Goal: Task Accomplishment & Management: Manage account settings

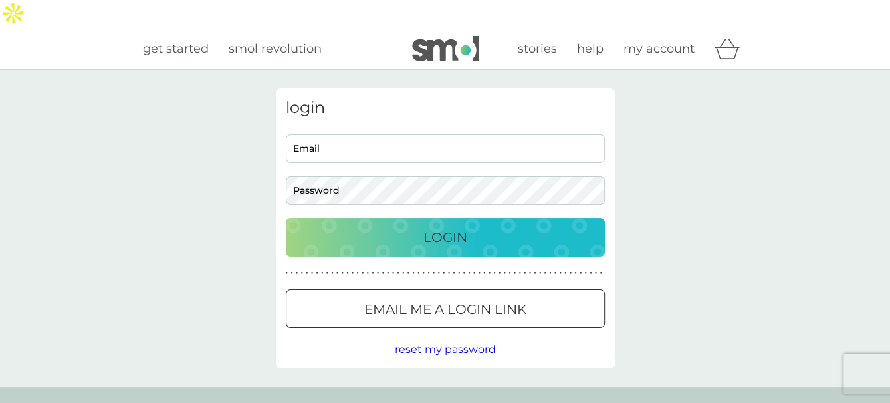
click at [405, 100] on div "login Email Password Login ● ● ● ● ● ● ● ● ● ● ● ● ● ● ● ● ● ● ● ● ● ● ● ● ● ● …" at bounding box center [445, 228] width 339 height 280
click at [409, 134] on input "Email" at bounding box center [445, 148] width 319 height 29
type input "[EMAIL_ADDRESS][DOMAIN_NAME]"
drag, startPoint x: 779, startPoint y: 304, endPoint x: 770, endPoint y: 304, distance: 8.6
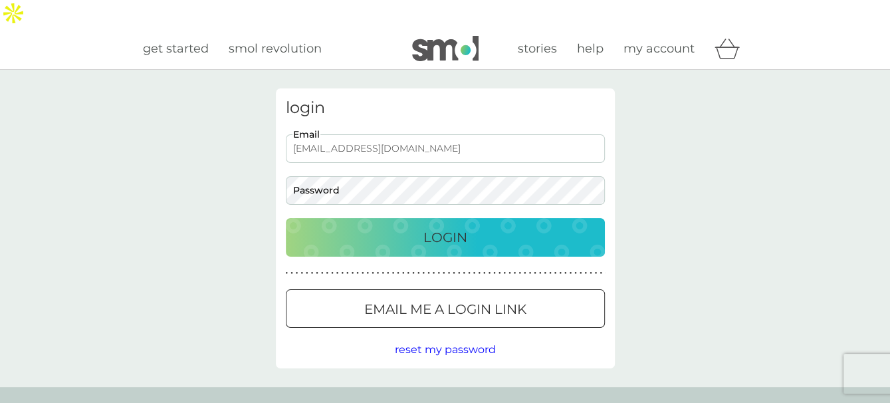
click at [779, 304] on div "login sarahmurraymuncila@gmail.com Email Password Login ● ● ● ● ● ● ● ● ● ● ● ●…" at bounding box center [445, 228] width 890 height 317
click at [465, 343] on span "reset my password" at bounding box center [445, 349] width 101 height 13
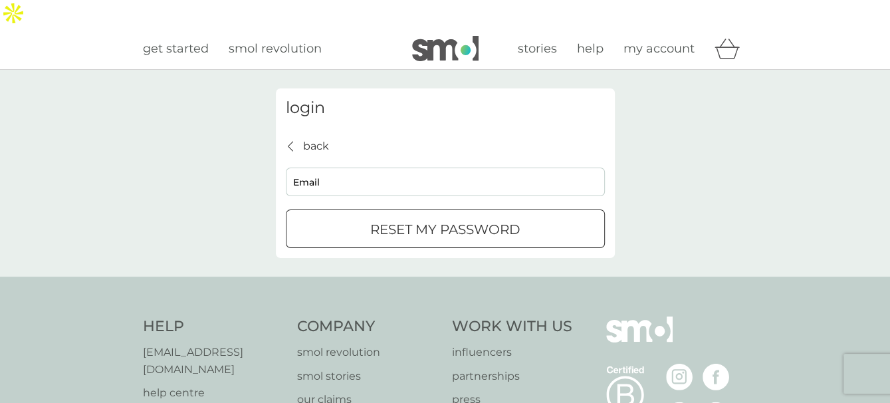
click at [364, 168] on input "Email" at bounding box center [445, 182] width 319 height 29
type input "sarahmurraymuncila@gmail.com"
click at [421, 214] on button "reset my password" at bounding box center [445, 228] width 319 height 39
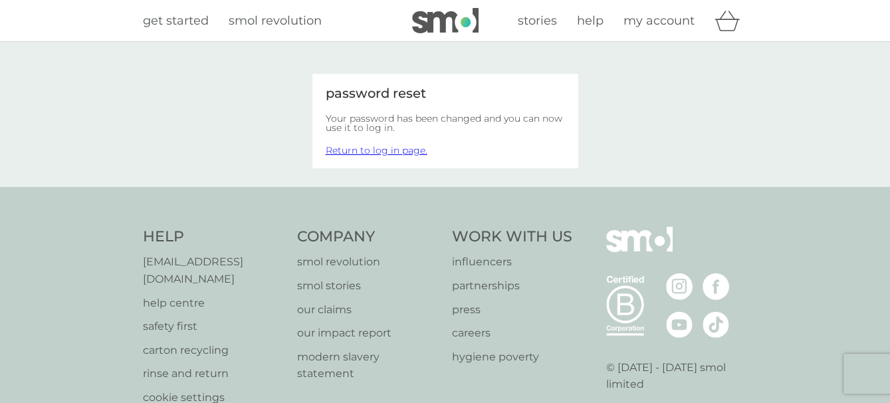
click at [672, 25] on span "my account" at bounding box center [659, 20] width 71 height 15
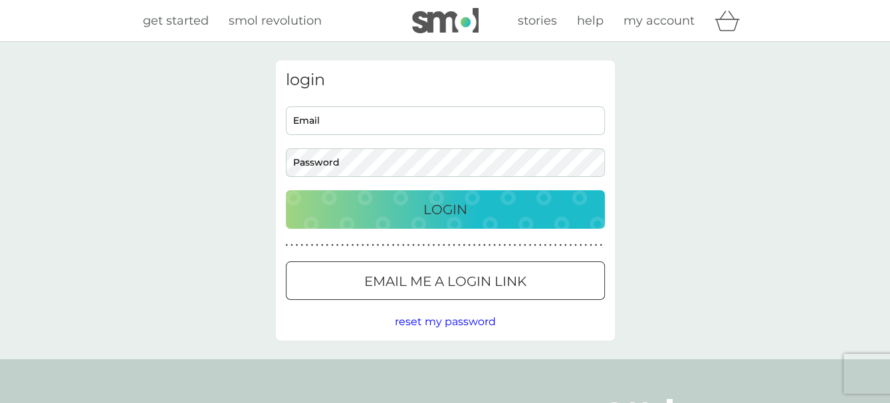
click at [433, 126] on input "Email" at bounding box center [445, 120] width 319 height 29
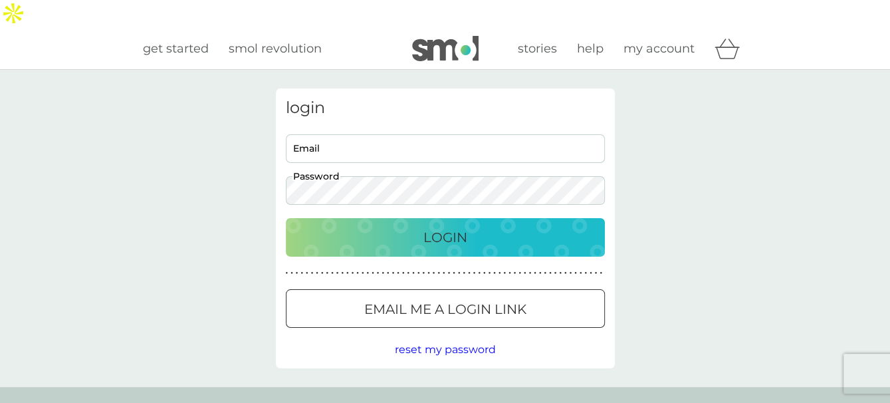
click at [443, 134] on input "Email" at bounding box center [445, 148] width 319 height 29
type input "sarahmurraymuncila@gmail.com"
click at [446, 227] on p "Login" at bounding box center [445, 237] width 44 height 21
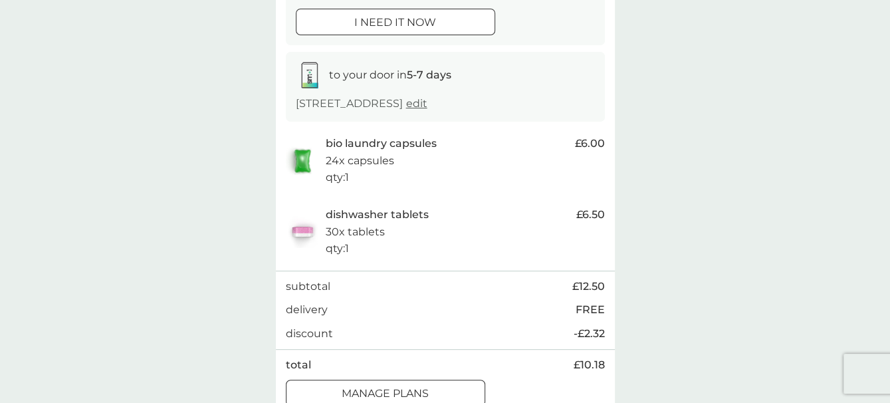
scroll to position [266, 0]
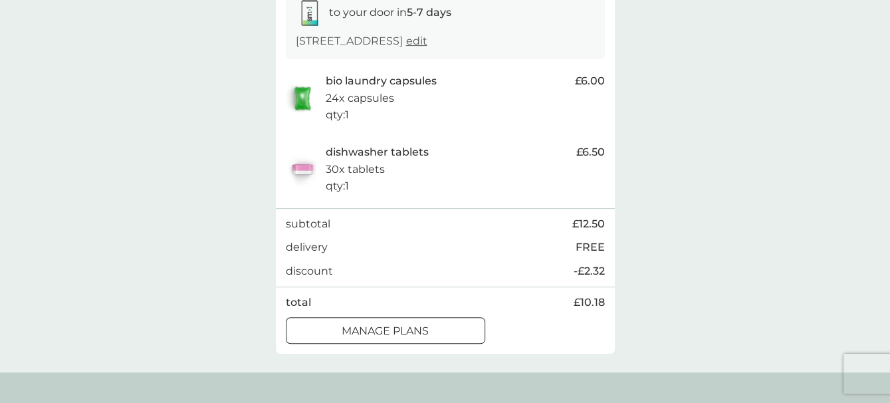
click at [414, 322] on p "manage plans" at bounding box center [385, 330] width 87 height 17
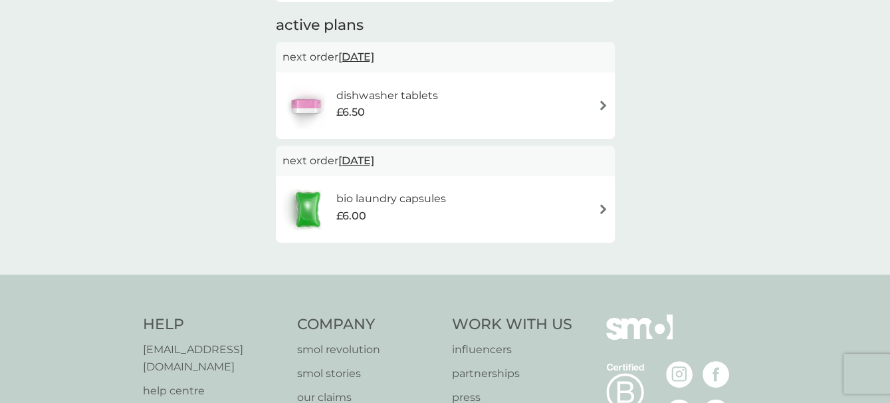
scroll to position [199, 0]
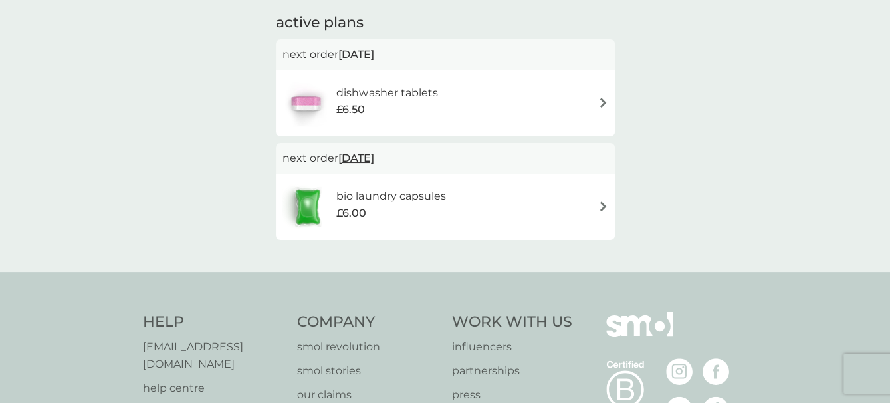
click at [603, 98] on img at bounding box center [603, 103] width 10 height 10
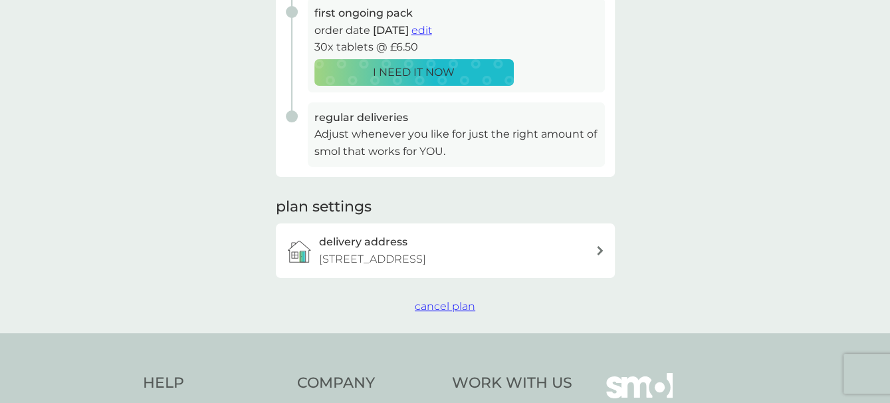
scroll to position [332, 0]
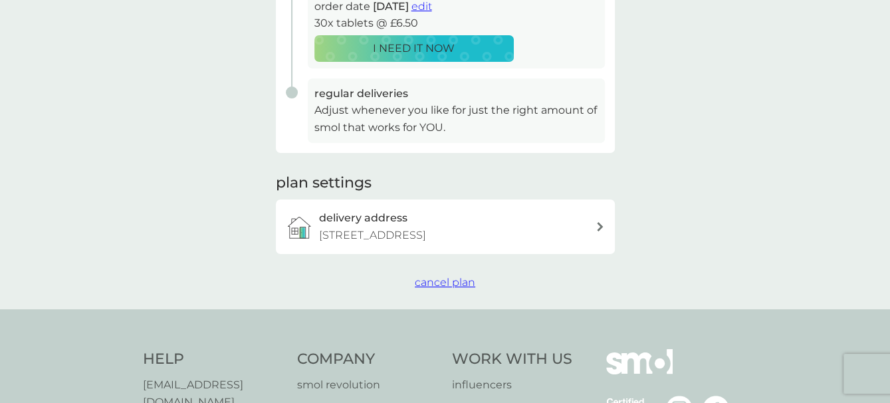
click at [449, 276] on span "cancel plan" at bounding box center [445, 282] width 60 height 13
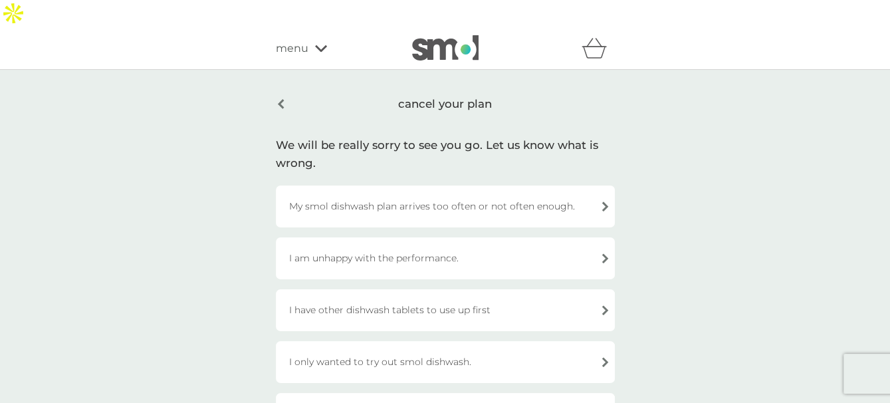
click at [443, 341] on div "I only wanted to try out smol dishwash." at bounding box center [445, 362] width 339 height 42
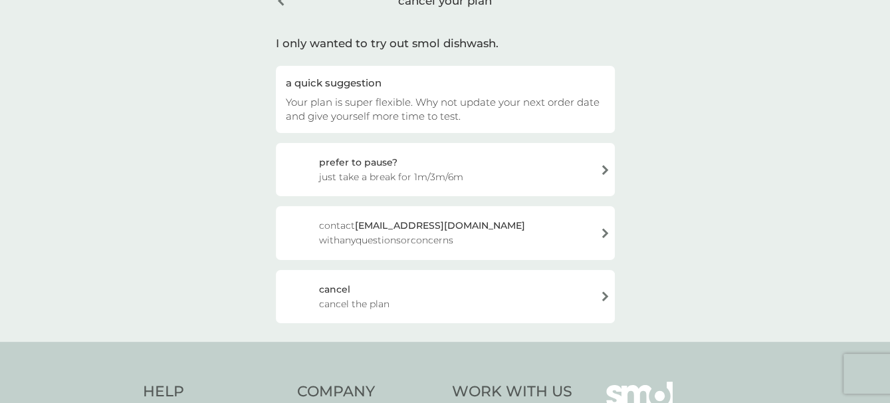
scroll to position [133, 0]
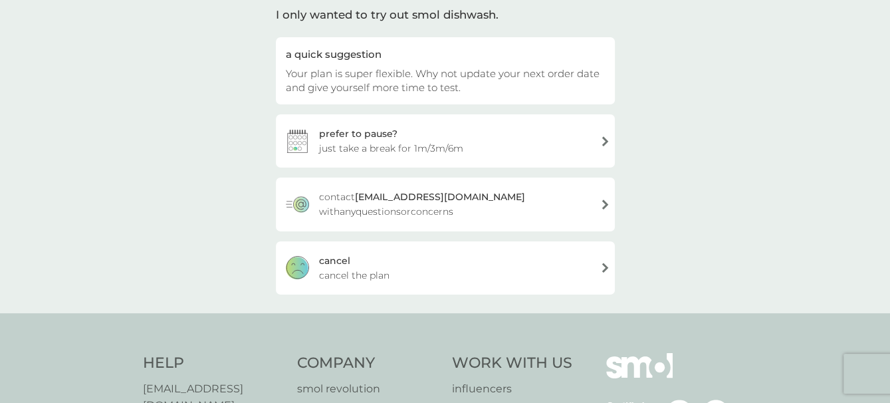
click at [495, 247] on div "[PERSON_NAME] the plan" at bounding box center [445, 267] width 339 height 53
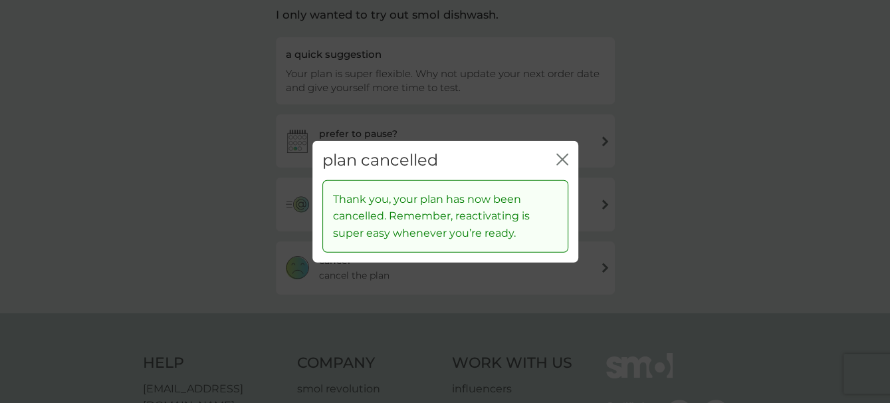
click at [556, 157] on icon "close" at bounding box center [562, 160] width 12 height 12
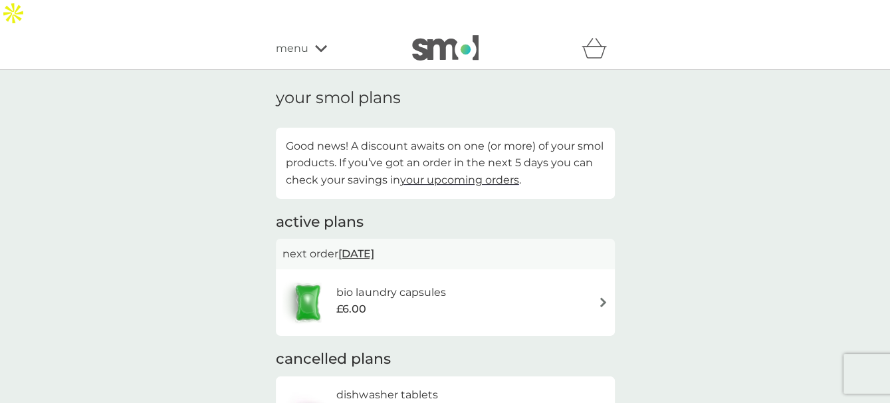
scroll to position [66, 0]
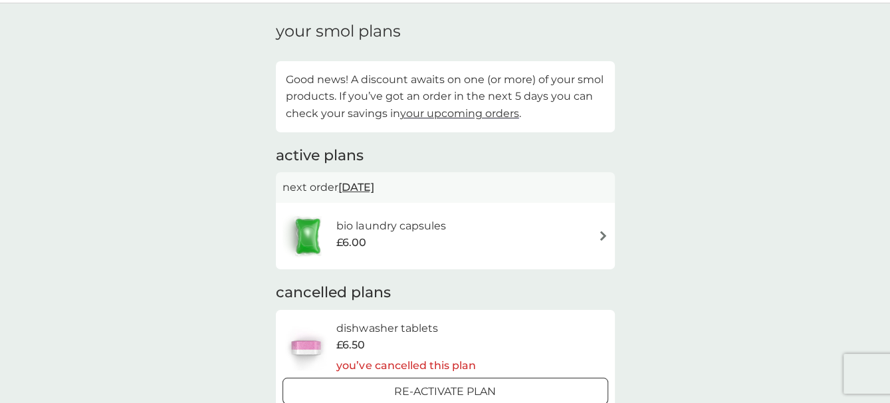
click at [448, 229] on div "bio laundry capsules £6.00" at bounding box center [371, 236] width 177 height 47
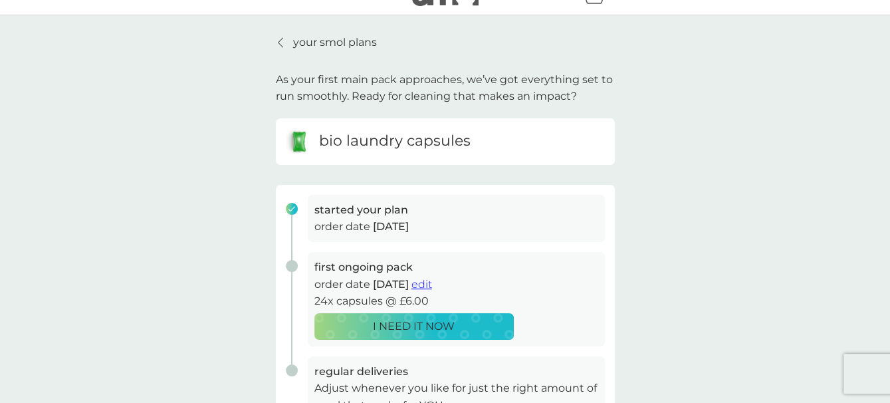
scroll to position [199, 0]
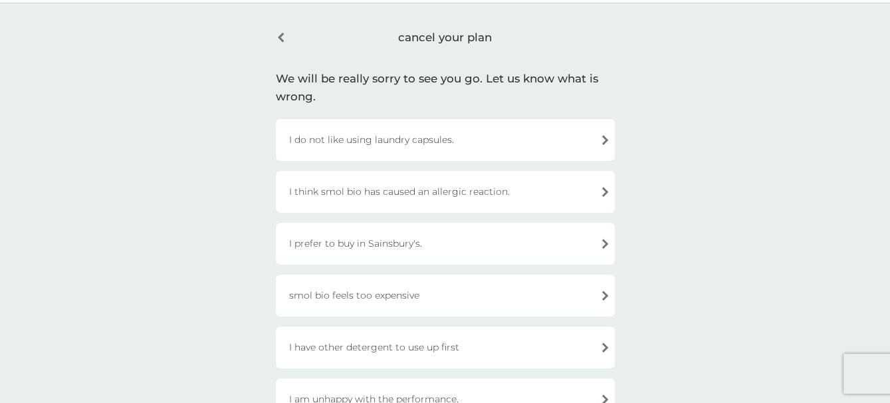
scroll to position [133, 0]
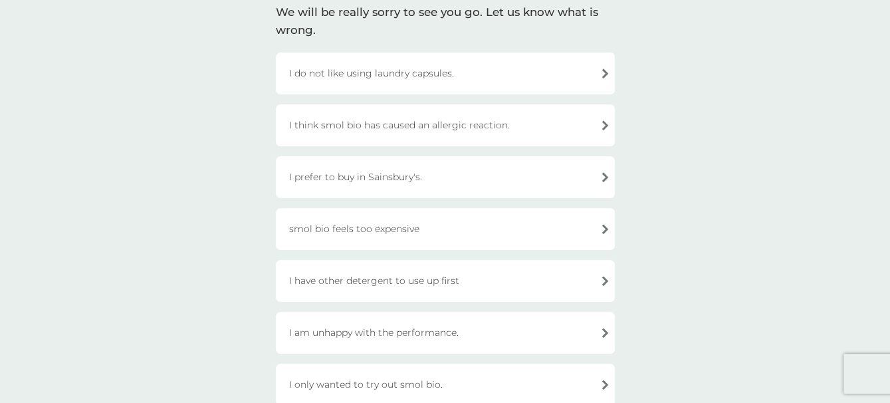
click at [487, 364] on div "I only wanted to try out smol bio." at bounding box center [445, 385] width 339 height 42
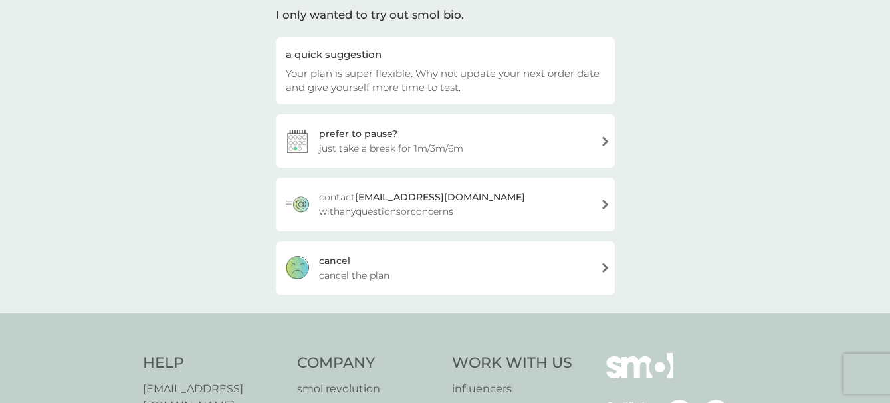
click at [467, 241] on div "[PERSON_NAME] the plan" at bounding box center [445, 267] width 339 height 53
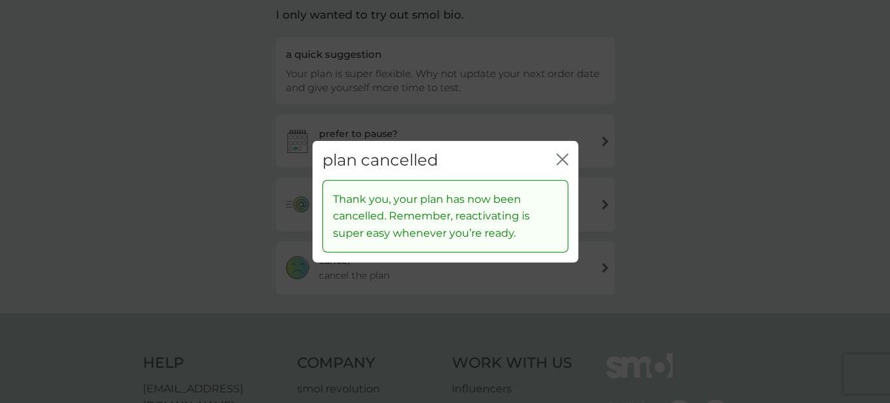
click at [556, 157] on icon "close" at bounding box center [562, 160] width 12 height 12
